Goal: Task Accomplishment & Management: Complete application form

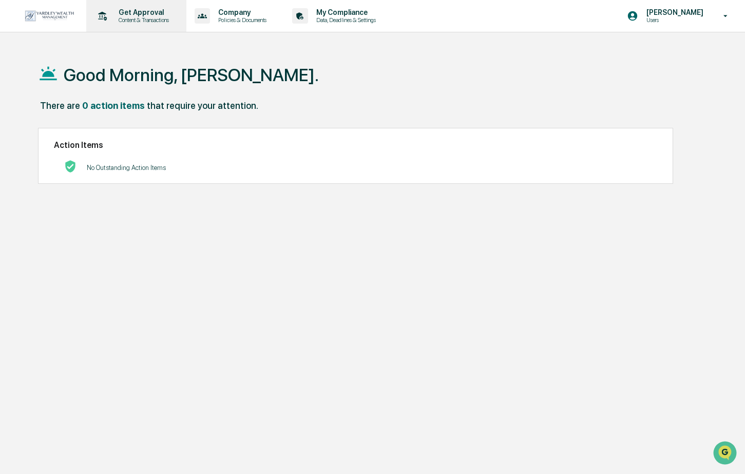
click at [125, 25] on div "Get Approval Content & Transactions" at bounding box center [135, 16] width 90 height 32
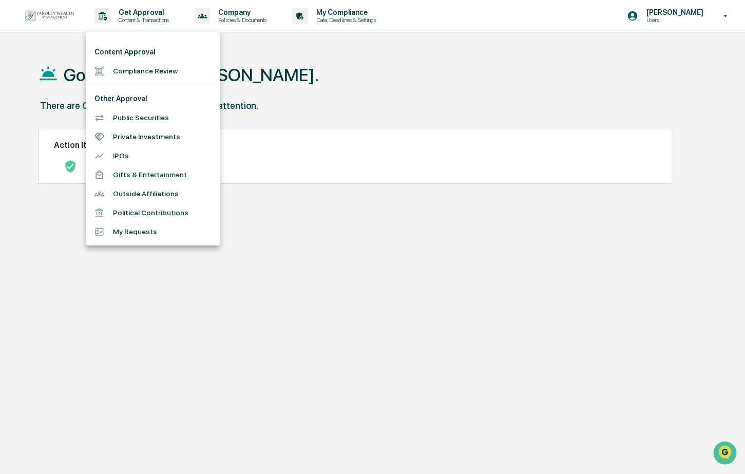
click at [139, 75] on li "Compliance Review" at bounding box center [152, 71] width 133 height 19
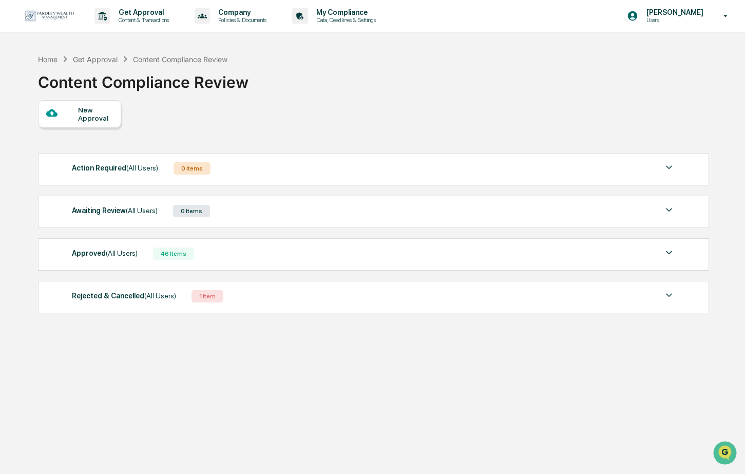
click at [260, 301] on div "Rejected & Cancelled (All Users) 1 Item" at bounding box center [373, 296] width 603 height 14
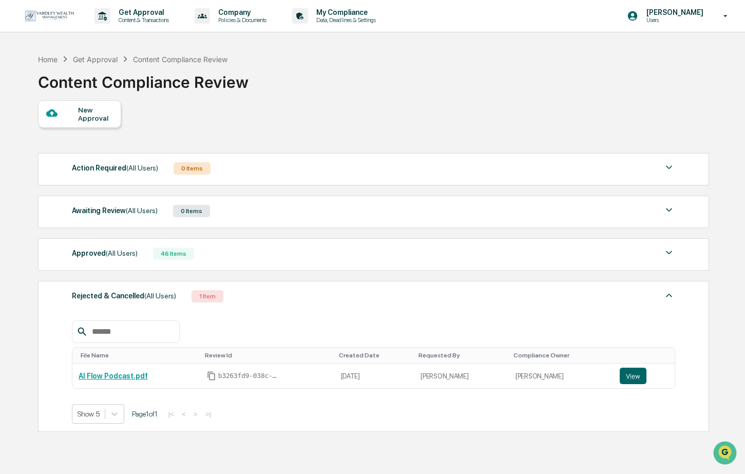
click at [257, 264] on div "Approved (All Users) 46 Items File Name Review Id Created Date Requested By Com…" at bounding box center [374, 254] width 672 height 32
click at [240, 254] on div "Approved (All Users) 46 Items" at bounding box center [373, 253] width 603 height 14
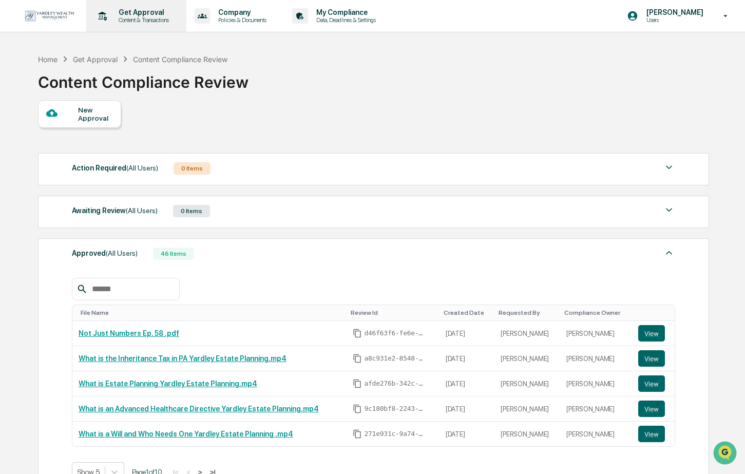
click at [110, 23] on p "Content & Transactions" at bounding box center [142, 19] width 64 height 7
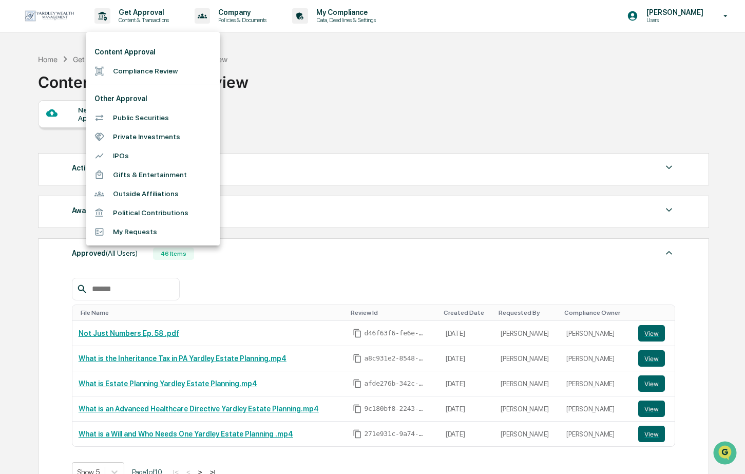
click at [165, 75] on li "Compliance Review" at bounding box center [152, 71] width 133 height 19
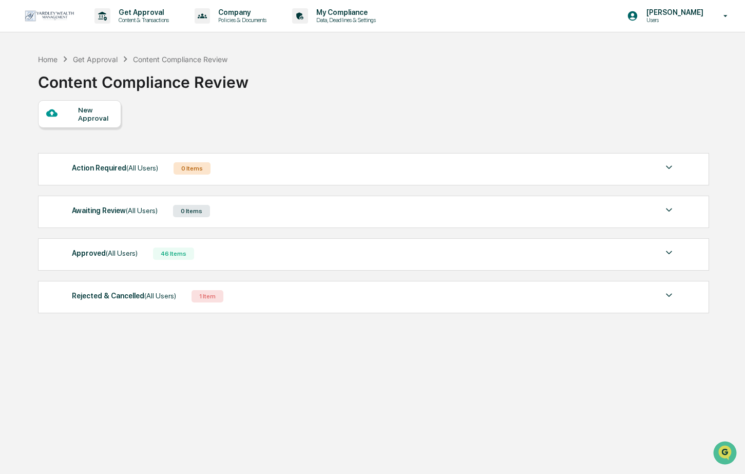
click at [79, 123] on div "New Approval" at bounding box center [79, 114] width 83 height 28
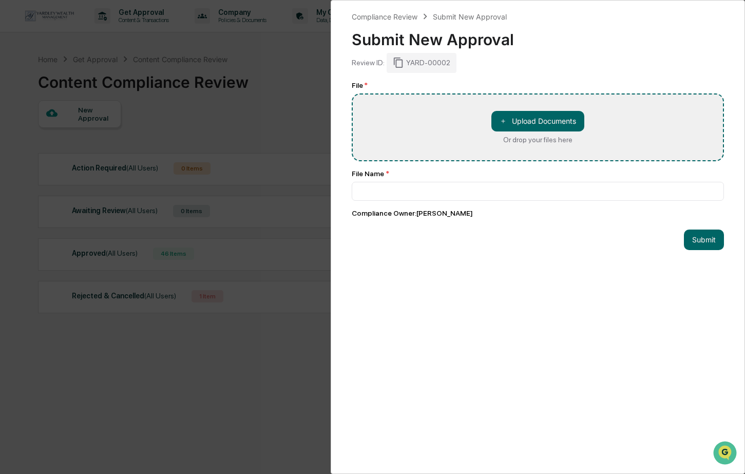
type input "**********"
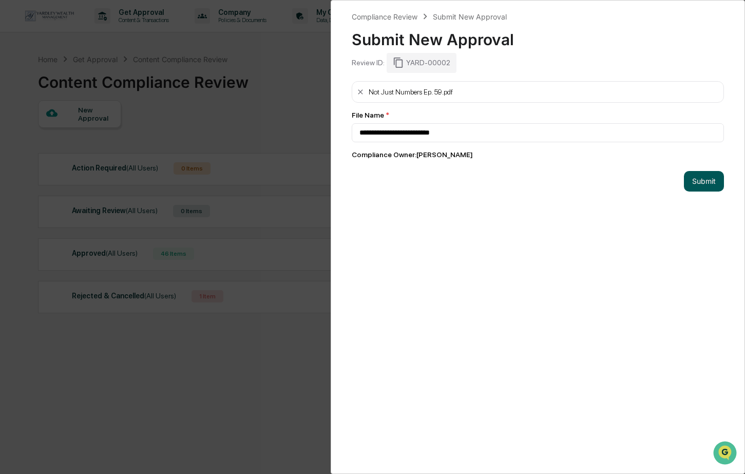
click at [702, 184] on button "Submit" at bounding box center [704, 181] width 40 height 21
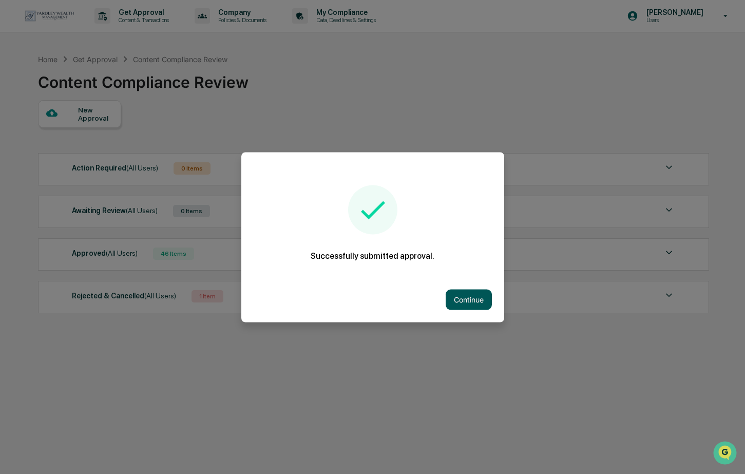
click at [474, 301] on button "Continue" at bounding box center [469, 299] width 46 height 21
